Goal: Find specific page/section: Find specific page/section

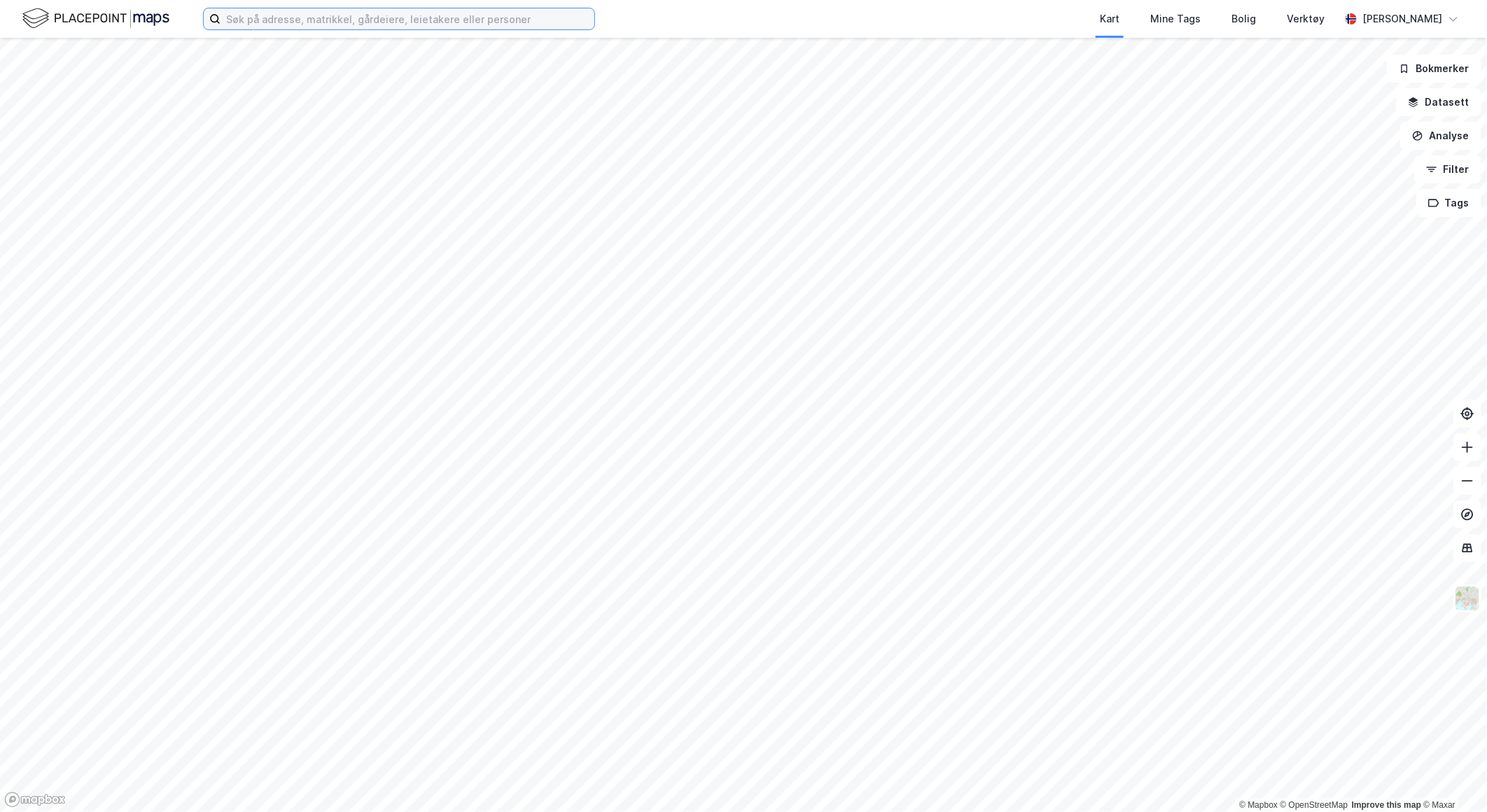
click at [268, 19] on input at bounding box center [407, 18] width 374 height 21
type input "24/2 [GEOGRAPHIC_DATA]"
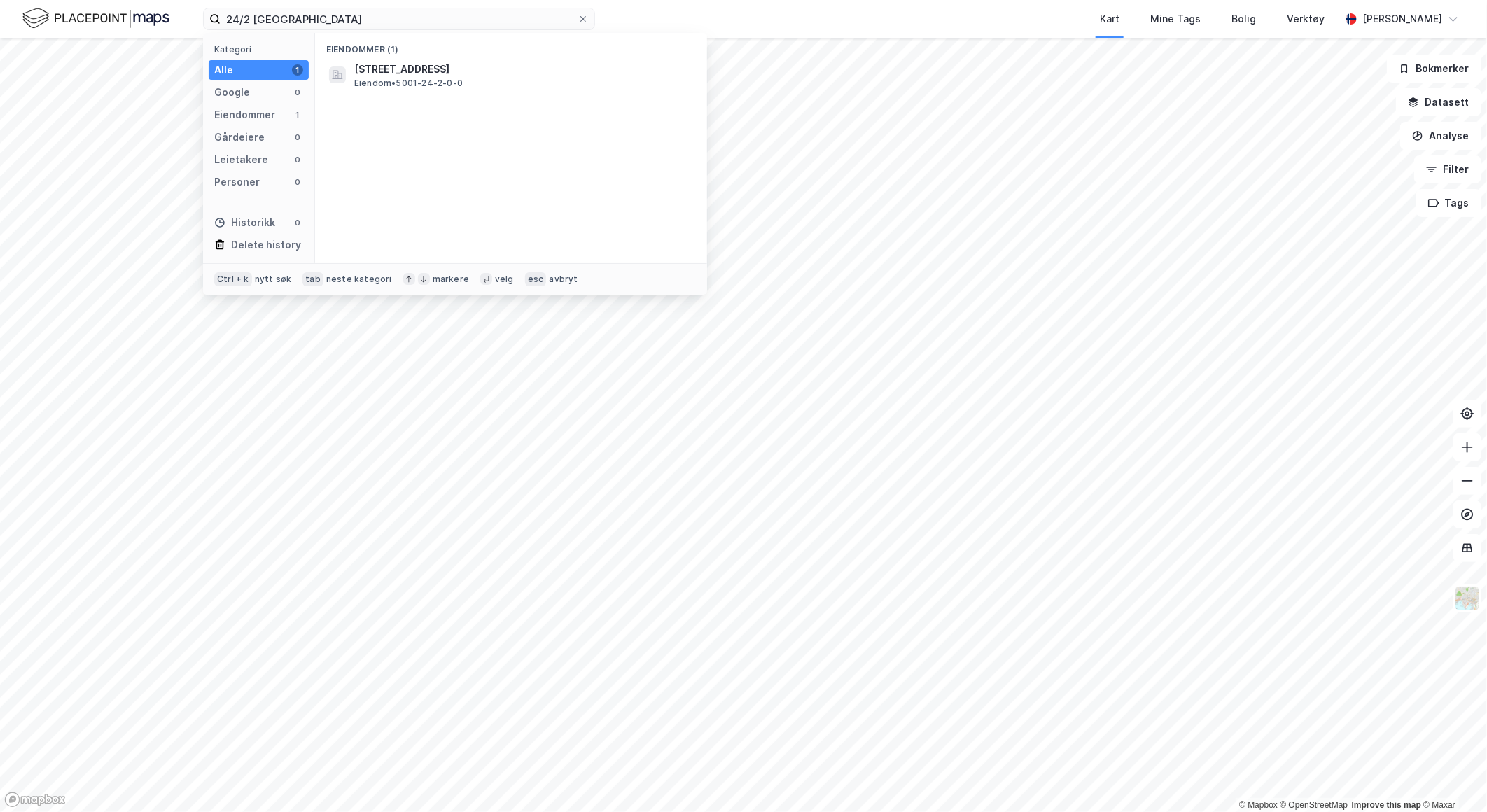
click at [433, 71] on span "[STREET_ADDRESS]" at bounding box center [522, 69] width 336 height 17
